Goal: Information Seeking & Learning: Learn about a topic

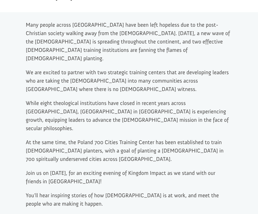
scroll to position [241, 0]
click at [3, 93] on div "Many people across [GEOGRAPHIC_DATA] have been left hopeless due to the post-Ch…" at bounding box center [129, 126] width 258 height 229
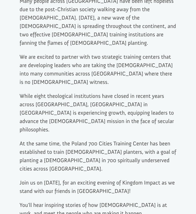
scroll to position [407, 0]
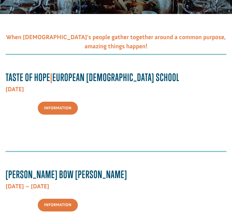
scroll to position [92, 0]
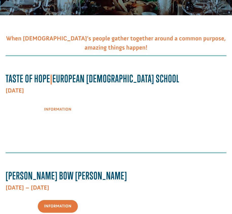
click at [66, 109] on link "Information" at bounding box center [58, 109] width 40 height 13
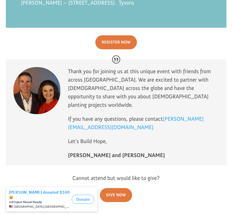
scroll to position [1701, 0]
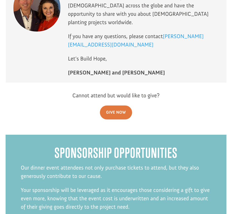
click at [116, 163] on p "Our dinner event attendees not only purchase tickets to attend, but they also g…" at bounding box center [116, 174] width 191 height 22
click at [23, 163] on p "Our dinner event attendees not only purchase tickets to attend, but they also g…" at bounding box center [116, 174] width 191 height 22
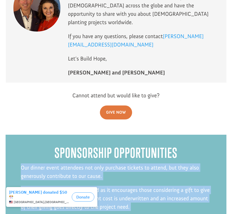
copy div "Our dinner event attendees not only purchase tickets to attend, but they also g…"
drag, startPoint x: 21, startPoint y: 58, endPoint x: 126, endPoint y: 129, distance: 126.6
click at [126, 163] on div "Our dinner event attendees not only purchase tickets to attend, but they also g…" at bounding box center [116, 200] width 191 height 75
